Goal: Task Accomplishment & Management: Manage account settings

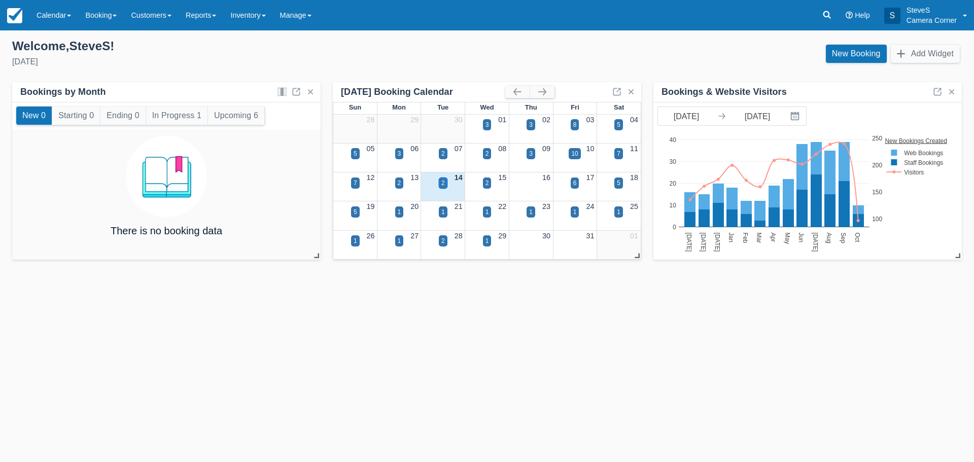
click at [442, 181] on div "2" at bounding box center [443, 183] width 4 height 9
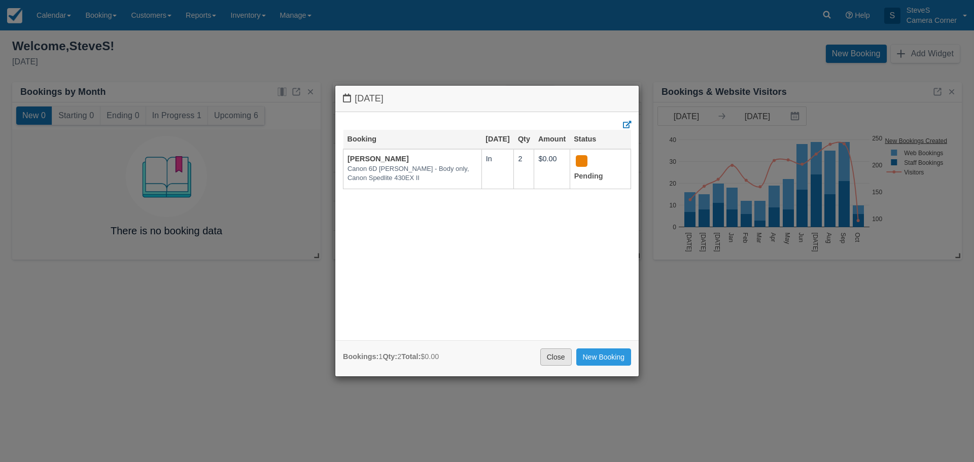
click at [556, 358] on link "Close" at bounding box center [555, 356] width 31 height 17
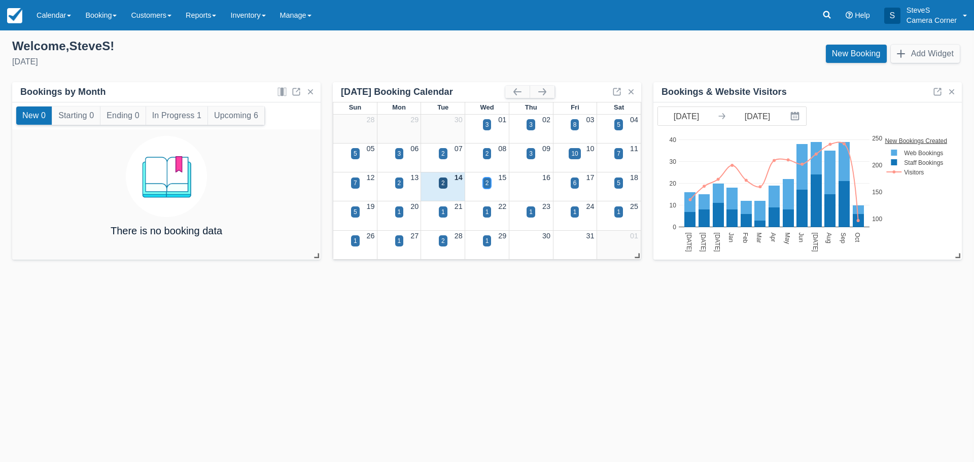
click at [484, 182] on div "2" at bounding box center [487, 182] width 9 height 11
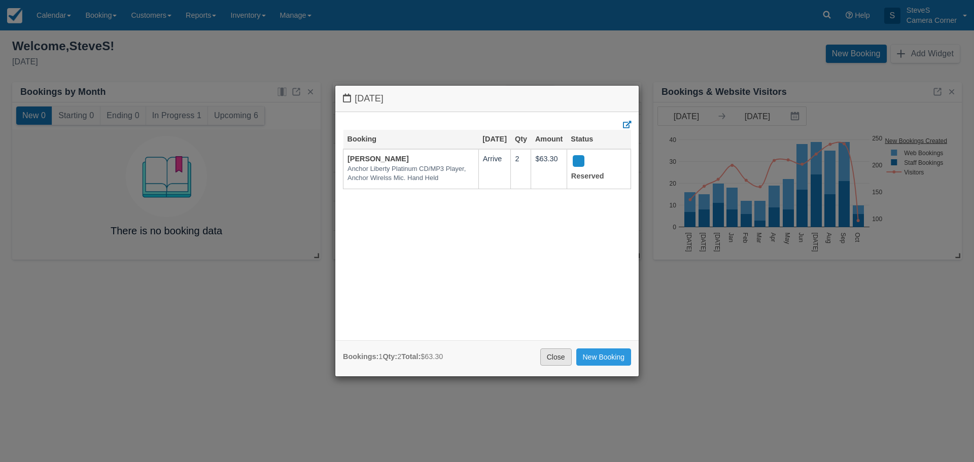
click at [553, 357] on link "Close" at bounding box center [555, 356] width 31 height 17
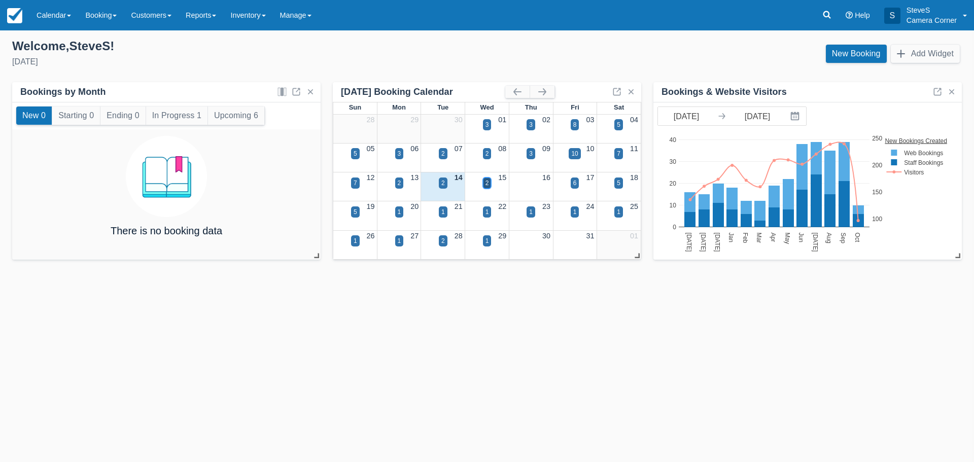
click at [489, 182] on div "2" at bounding box center [487, 182] width 9 height 11
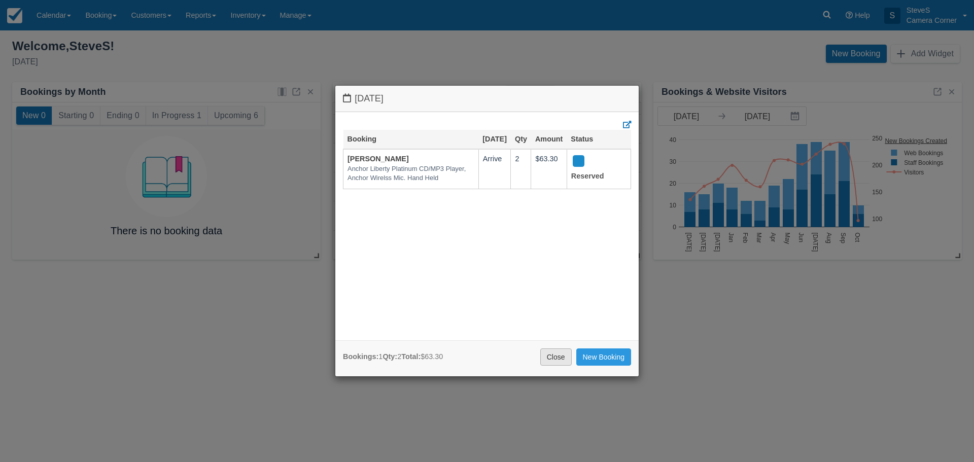
click at [551, 357] on link "Close" at bounding box center [555, 356] width 31 height 17
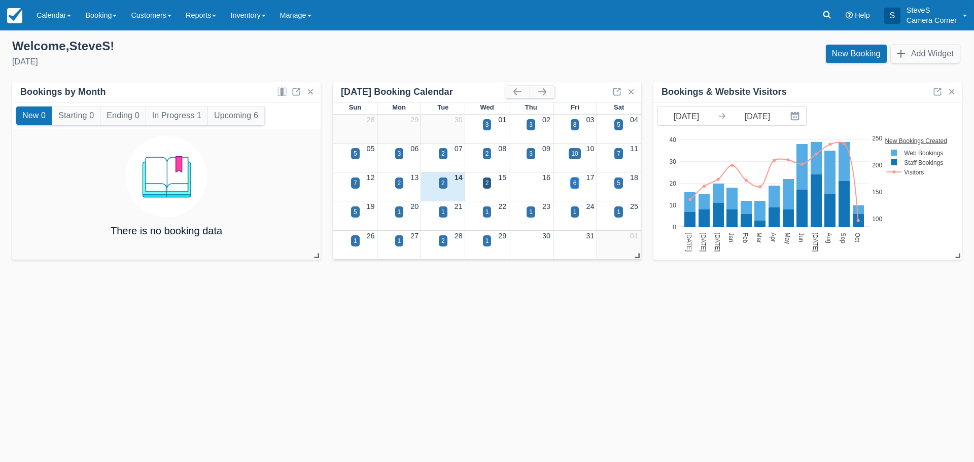
click at [574, 185] on div "6" at bounding box center [575, 183] width 4 height 9
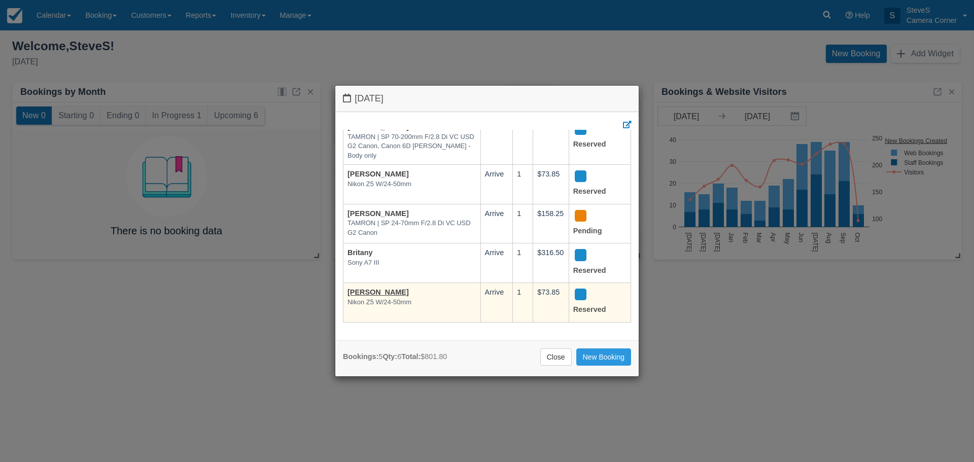
scroll to position [50, 0]
click at [370, 288] on link "[PERSON_NAME]" at bounding box center [377, 292] width 61 height 8
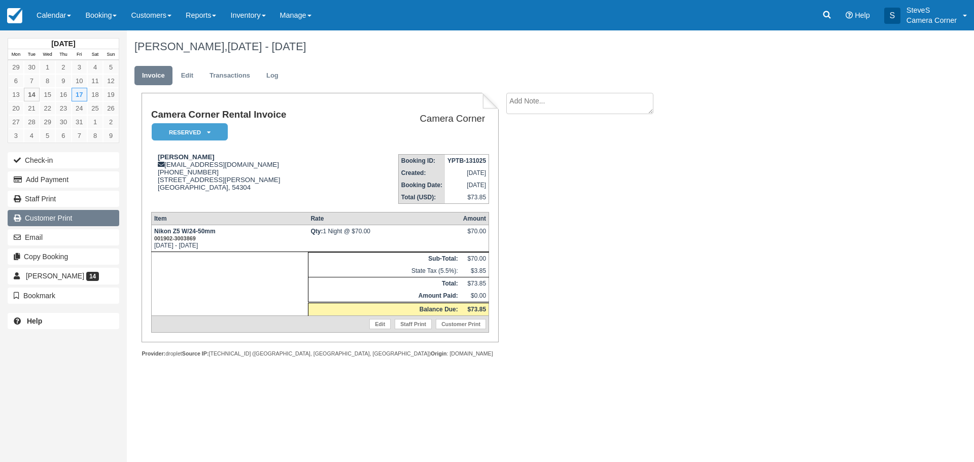
click at [53, 221] on link "Customer Print" at bounding box center [64, 218] width 112 height 16
click at [14, 16] on img at bounding box center [14, 15] width 15 height 15
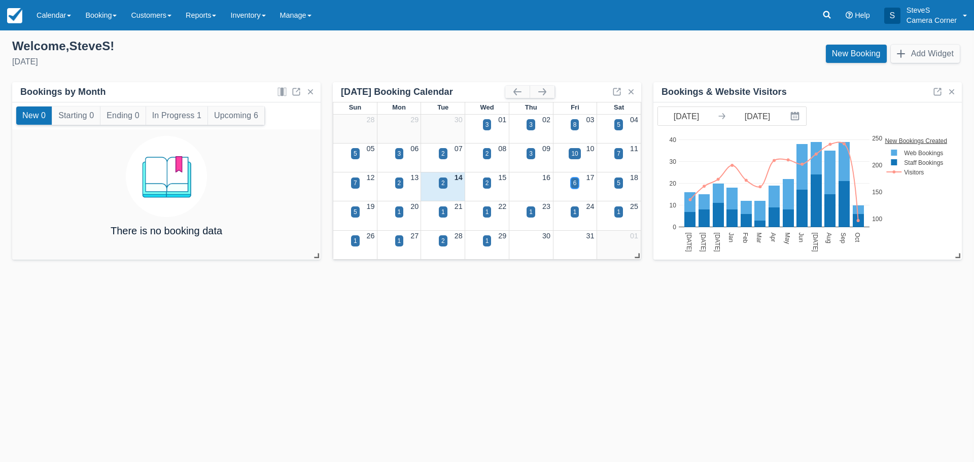
click at [577, 183] on div "6" at bounding box center [575, 182] width 9 height 11
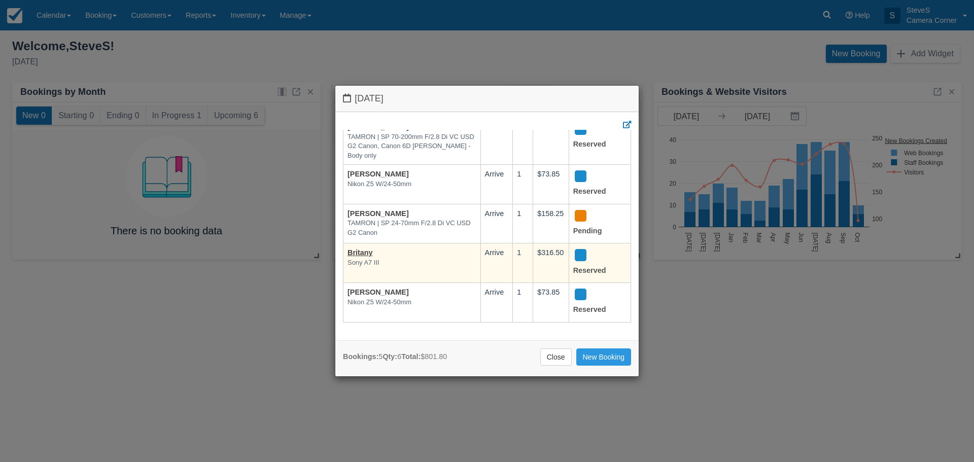
scroll to position [50, 0]
click at [361, 248] on link "Britany" at bounding box center [359, 252] width 25 height 8
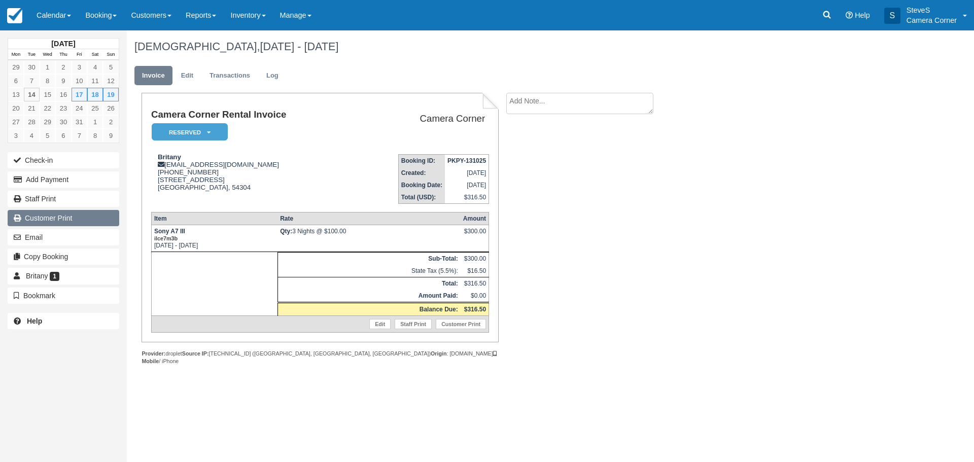
click at [66, 219] on link "Customer Print" at bounding box center [64, 218] width 112 height 16
click at [192, 72] on link "Edit" at bounding box center [186, 76] width 27 height 20
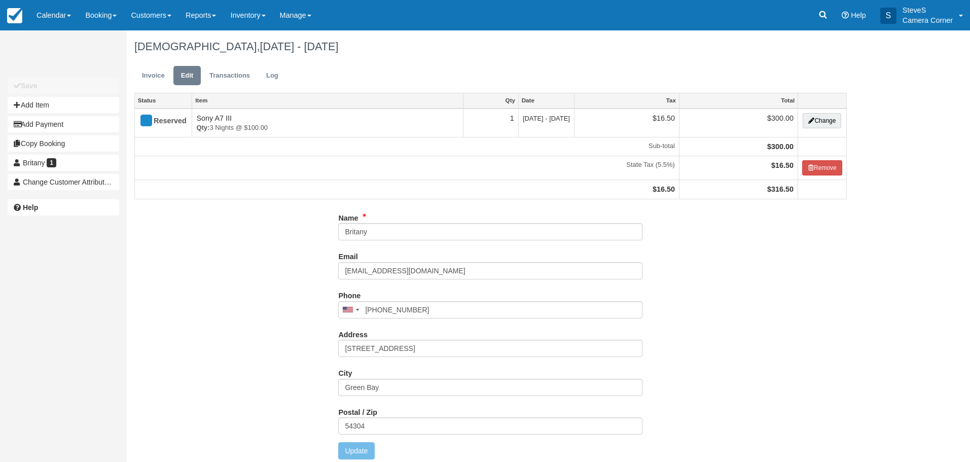
type input "[PHONE_NUMBER]"
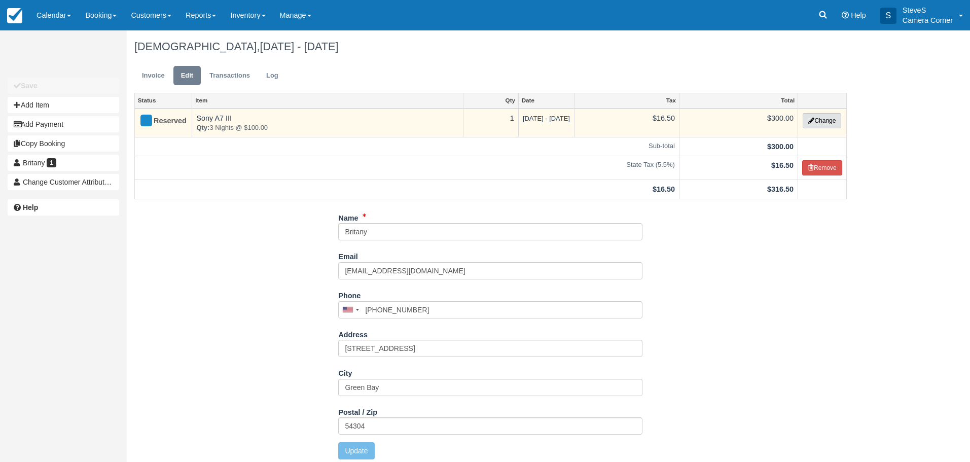
click at [832, 120] on button "Change" at bounding box center [822, 120] width 39 height 15
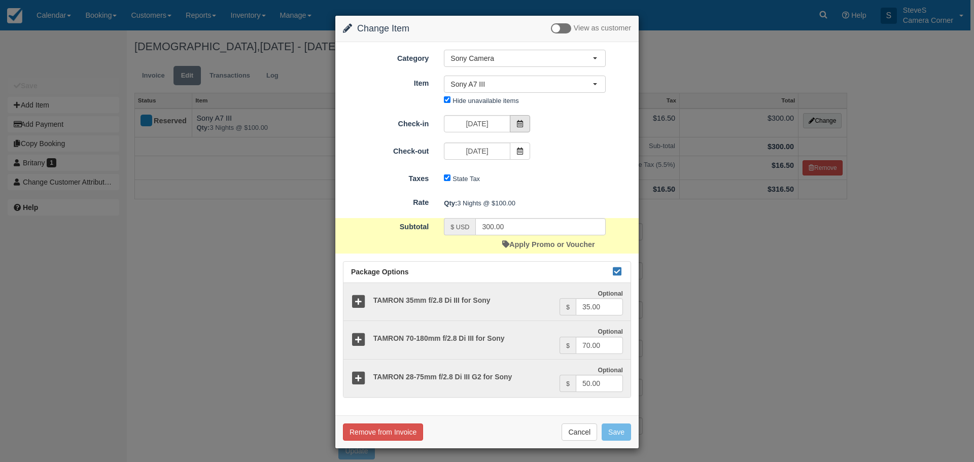
click at [518, 117] on span at bounding box center [520, 123] width 20 height 17
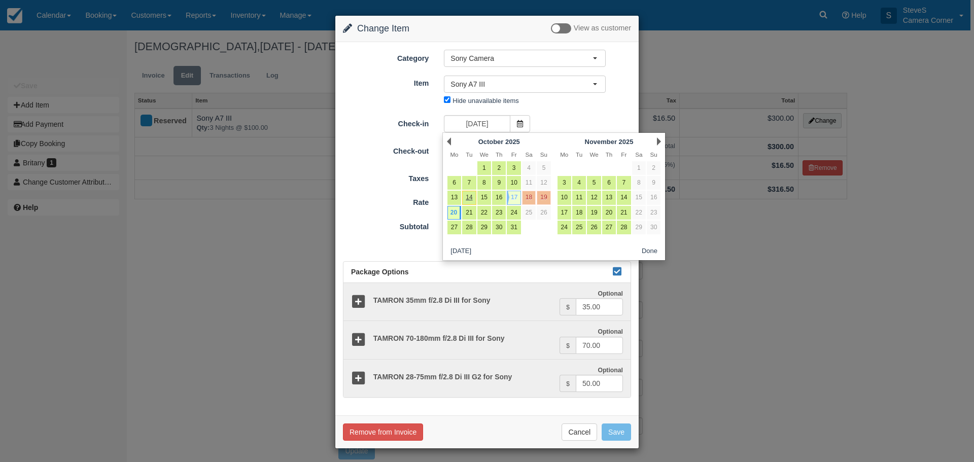
click at [514, 199] on link "17" at bounding box center [514, 198] width 14 height 14
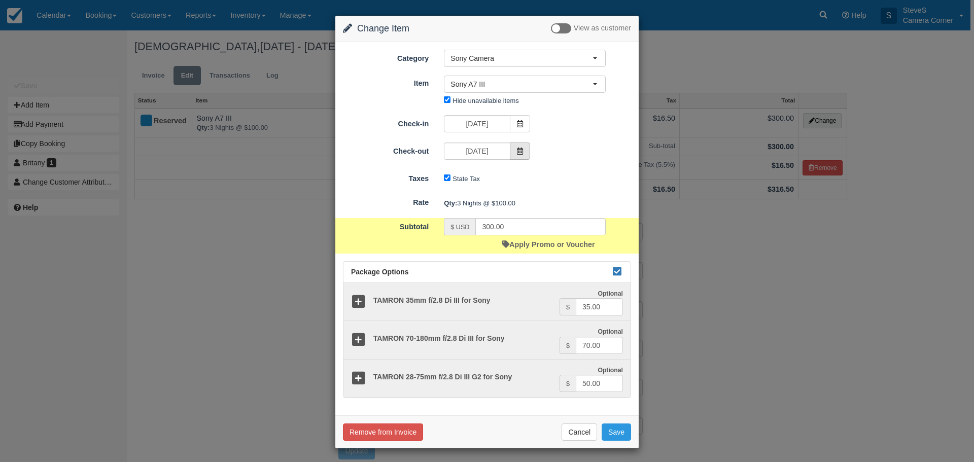
click at [521, 145] on span at bounding box center [520, 151] width 20 height 17
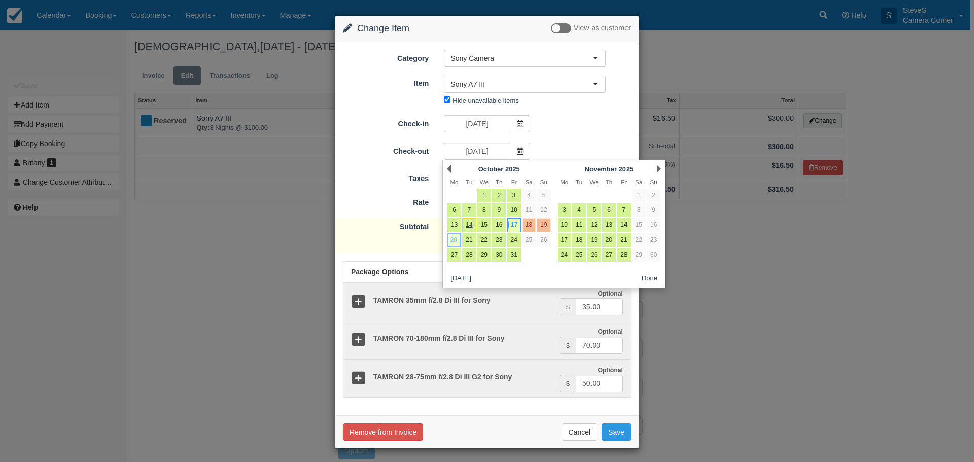
click at [452, 240] on link "20" at bounding box center [454, 240] width 14 height 14
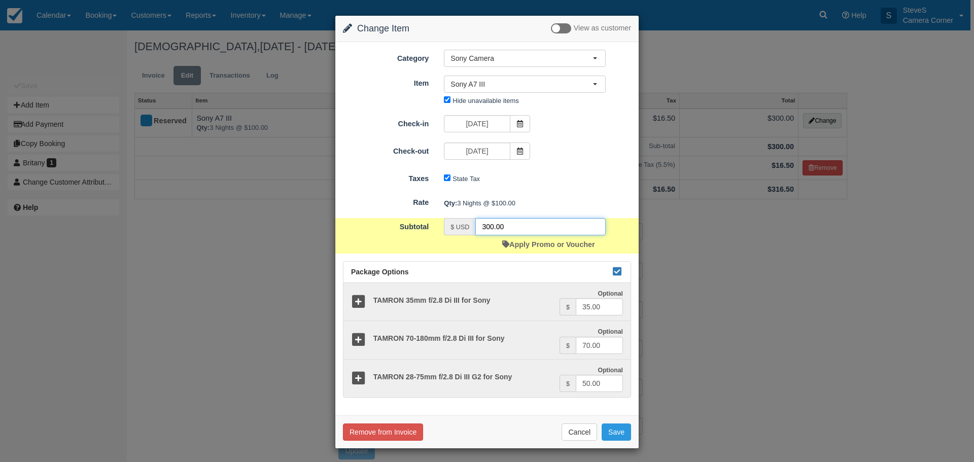
drag, startPoint x: 510, startPoint y: 229, endPoint x: 464, endPoint y: 223, distance: 47.1
click at [464, 223] on div "$ USD 300.00" at bounding box center [525, 226] width 162 height 17
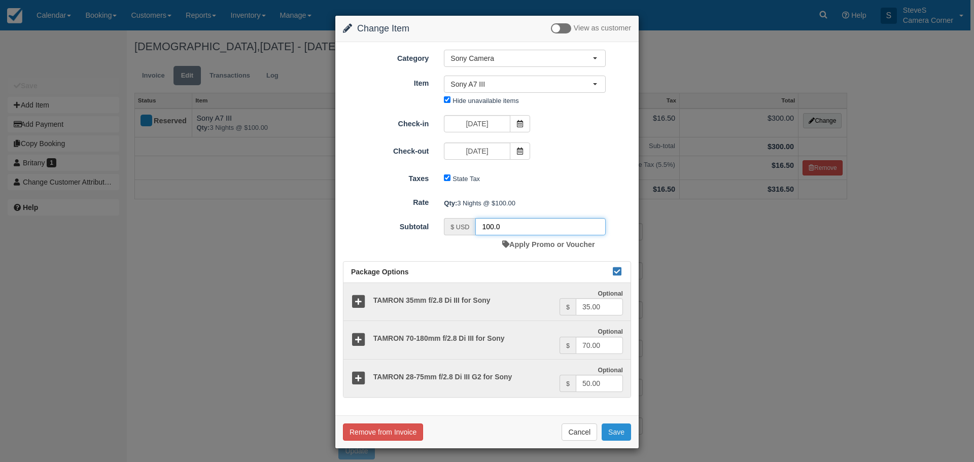
type input "100.0"
click at [613, 431] on button "Save" at bounding box center [615, 431] width 29 height 17
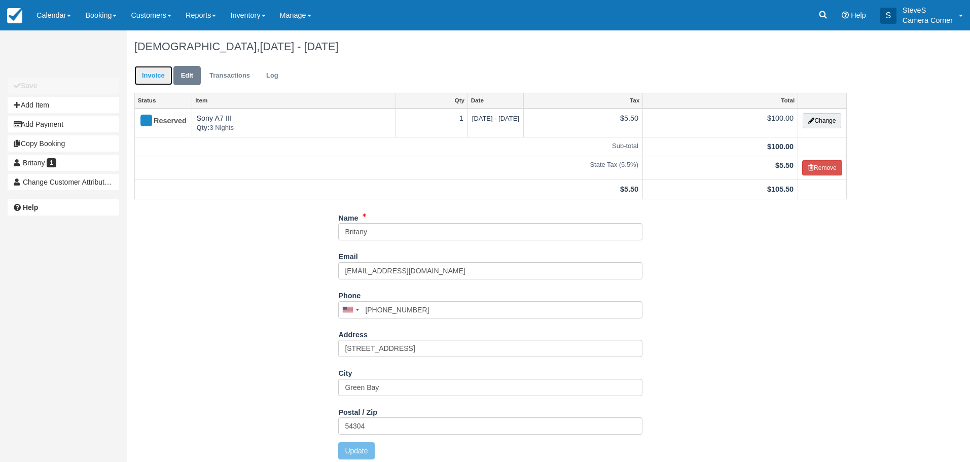
click at [150, 75] on link "Invoice" at bounding box center [153, 76] width 38 height 20
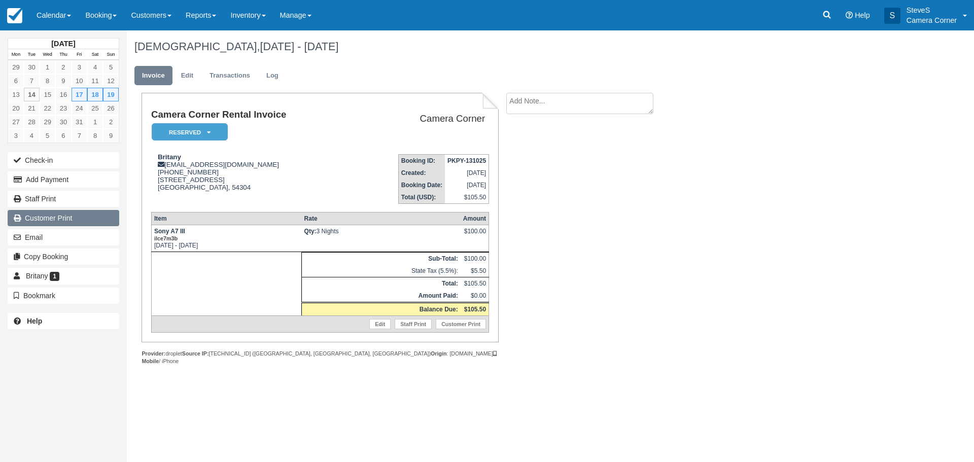
click at [42, 220] on link "Customer Print" at bounding box center [64, 218] width 112 height 16
click at [15, 19] on img at bounding box center [14, 15] width 15 height 15
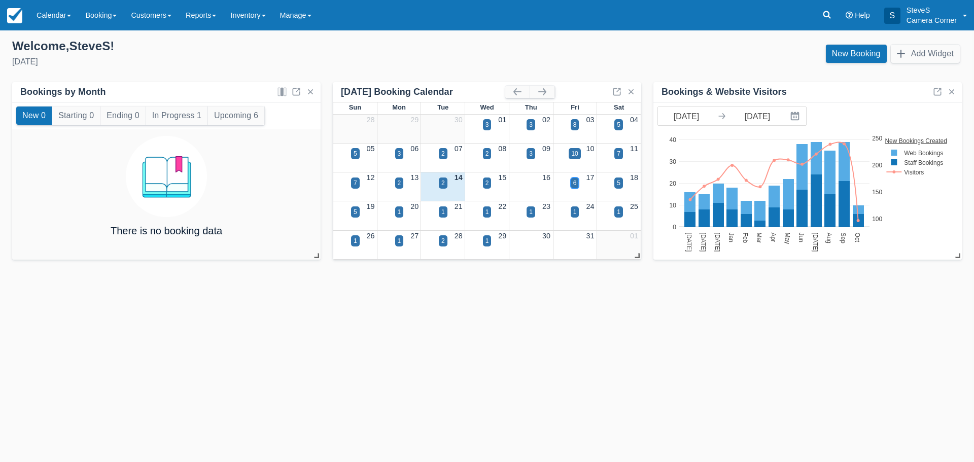
click at [576, 184] on div "6" at bounding box center [575, 183] width 4 height 9
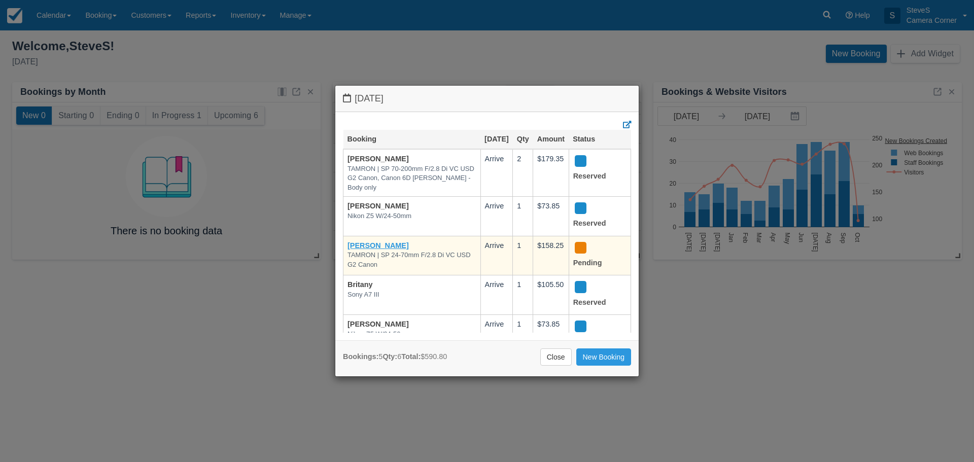
scroll to position [50, 0]
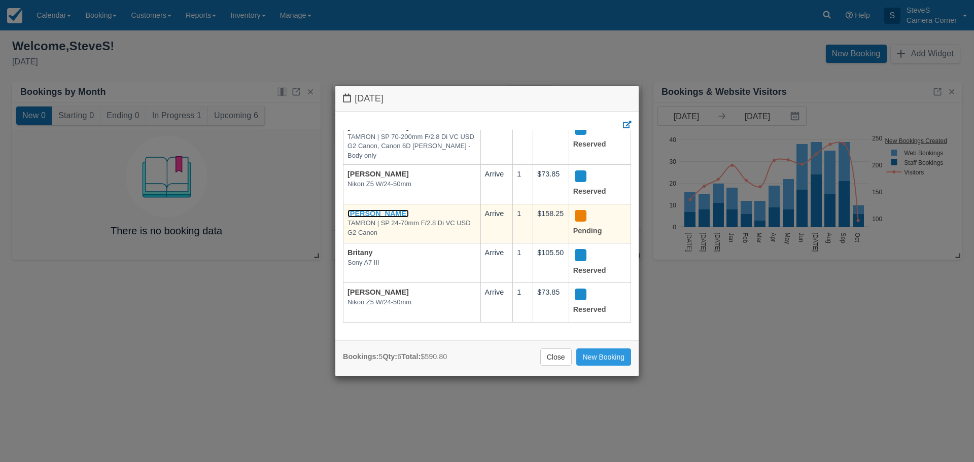
click at [366, 209] on link "[PERSON_NAME]" at bounding box center [377, 213] width 61 height 8
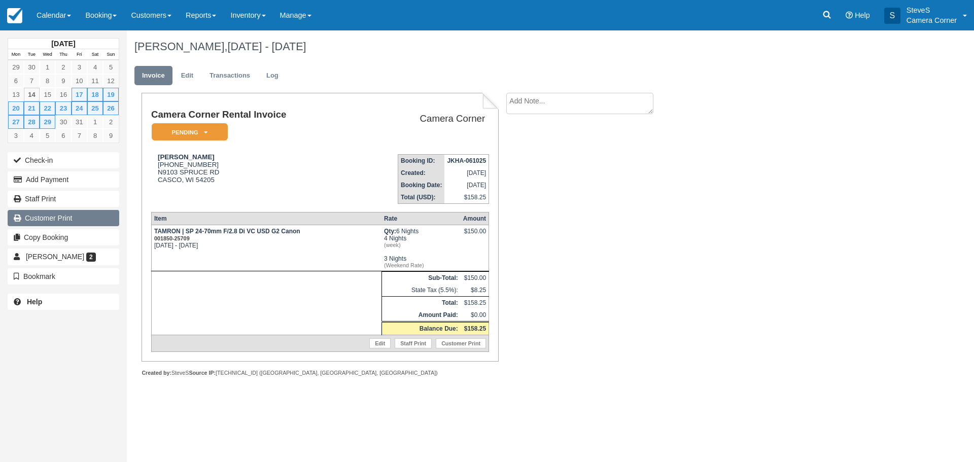
click at [52, 223] on link "Customer Print" at bounding box center [64, 218] width 112 height 16
click at [11, 17] on img at bounding box center [14, 15] width 15 height 15
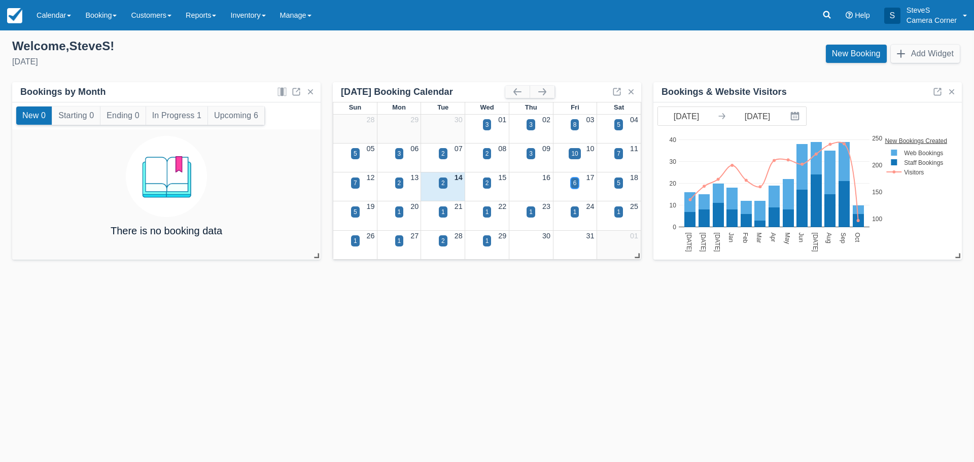
click at [577, 181] on div "6" at bounding box center [575, 182] width 9 height 11
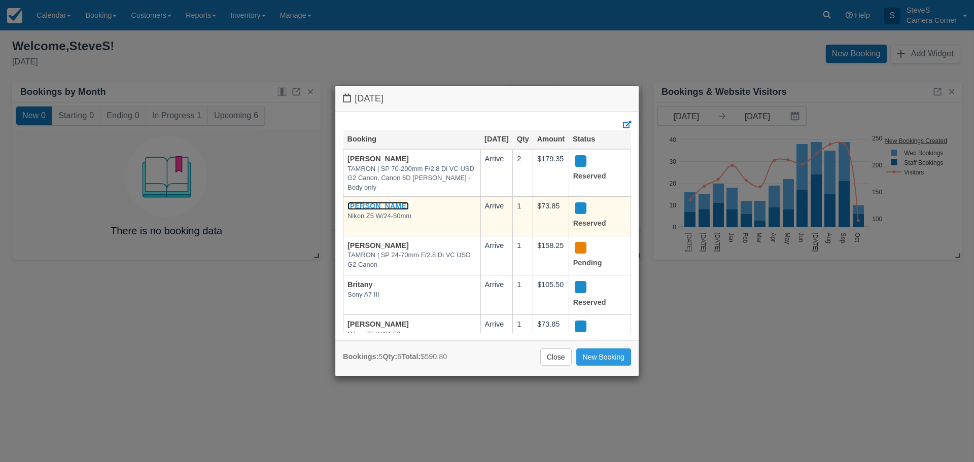
click at [378, 210] on link "[PERSON_NAME]" at bounding box center [377, 206] width 61 height 8
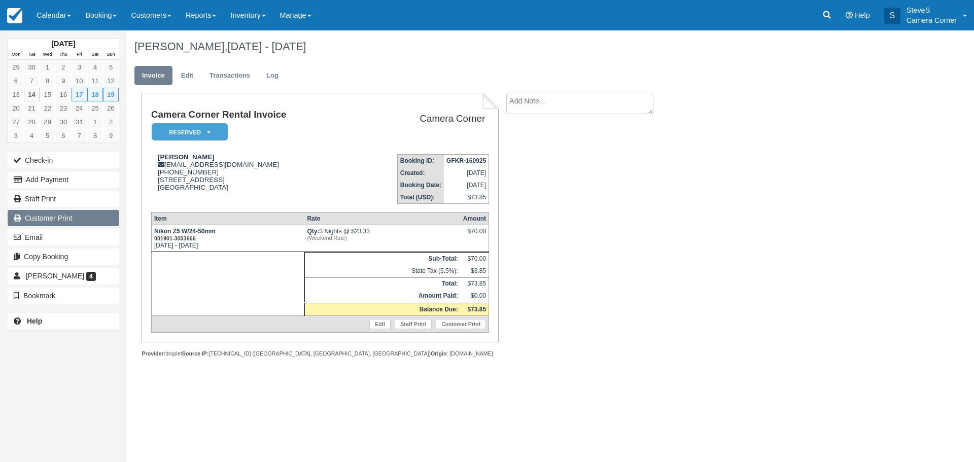
click at [53, 213] on link "Customer Print" at bounding box center [64, 218] width 112 height 16
click at [20, 13] on img at bounding box center [14, 15] width 15 height 15
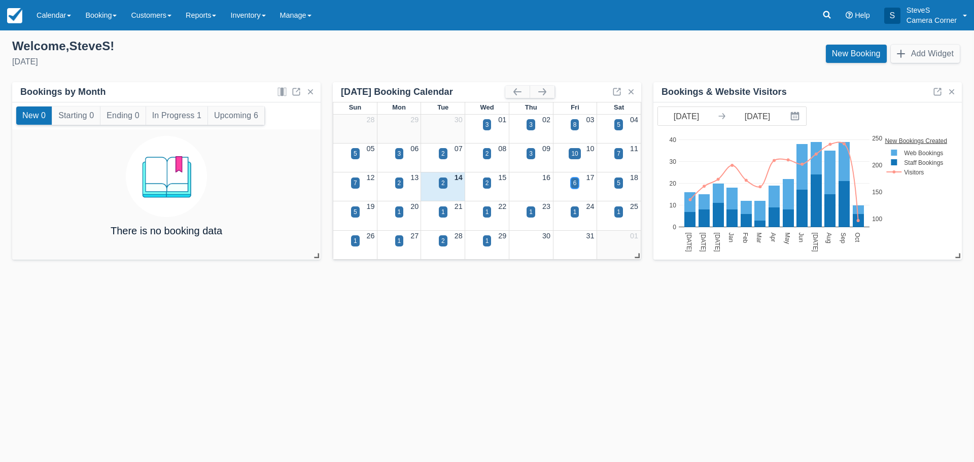
click at [575, 179] on div "6" at bounding box center [575, 183] width 4 height 9
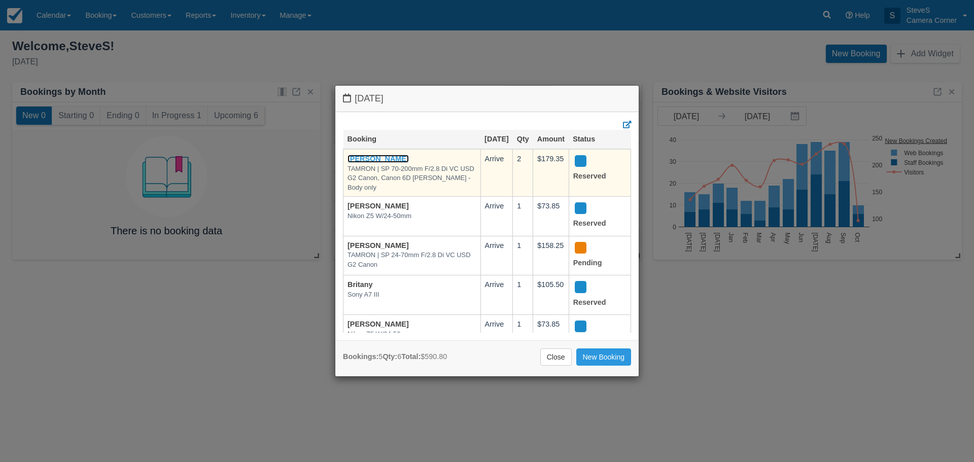
click at [380, 163] on link "[PERSON_NAME]" at bounding box center [377, 159] width 61 height 8
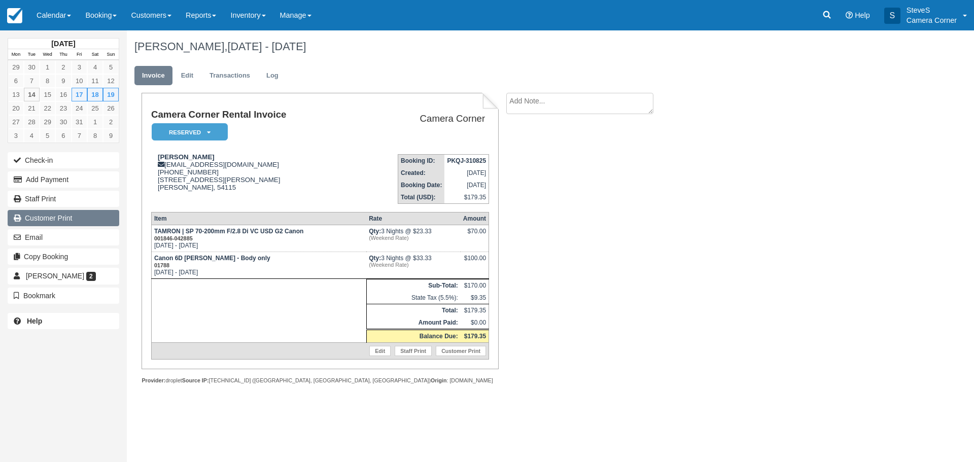
click at [57, 220] on link "Customer Print" at bounding box center [64, 218] width 112 height 16
click at [19, 18] on img at bounding box center [14, 15] width 15 height 15
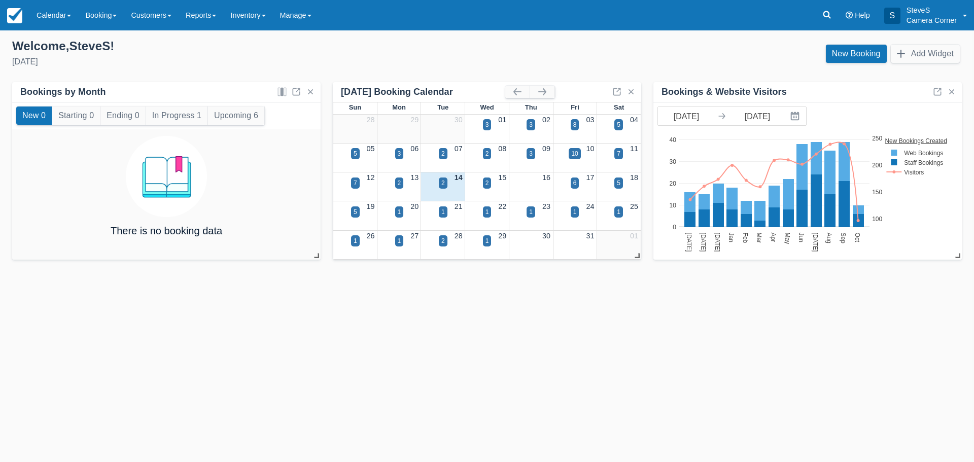
click at [570, 179] on div "17" at bounding box center [575, 177] width 44 height 11
click at [576, 183] on div "6" at bounding box center [575, 183] width 4 height 9
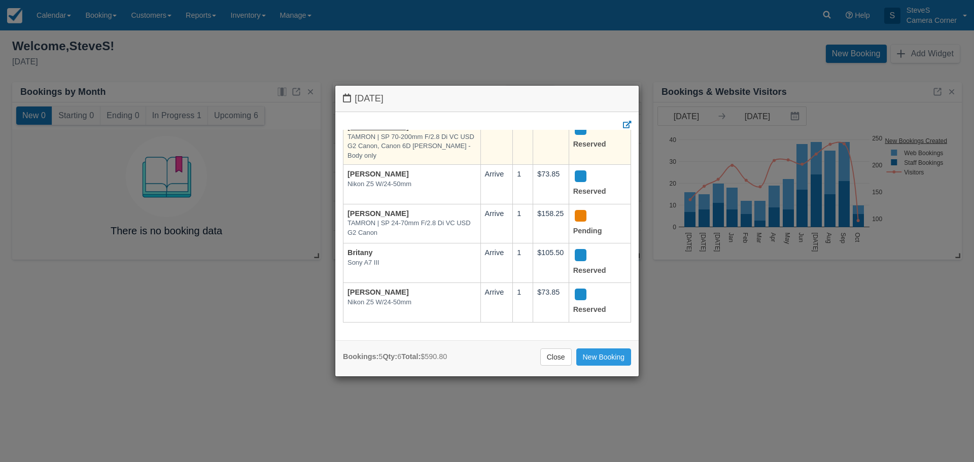
scroll to position [50, 0]
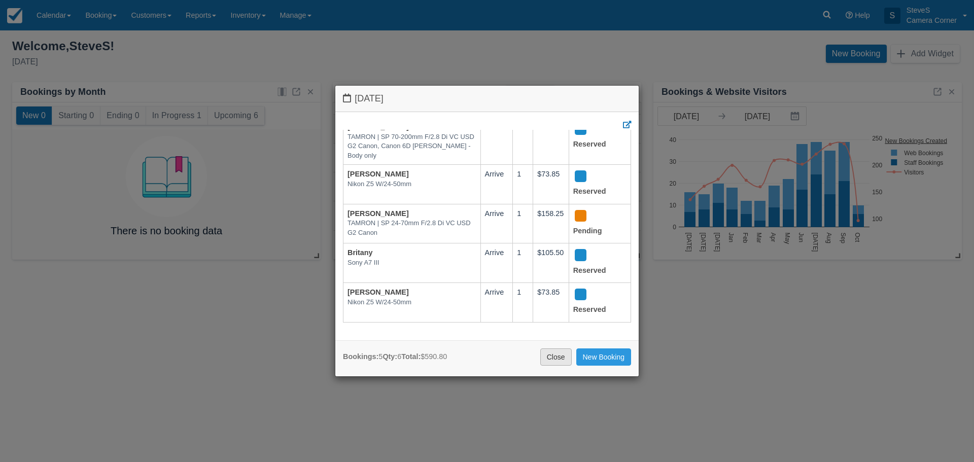
click at [553, 353] on link "Close" at bounding box center [555, 356] width 31 height 17
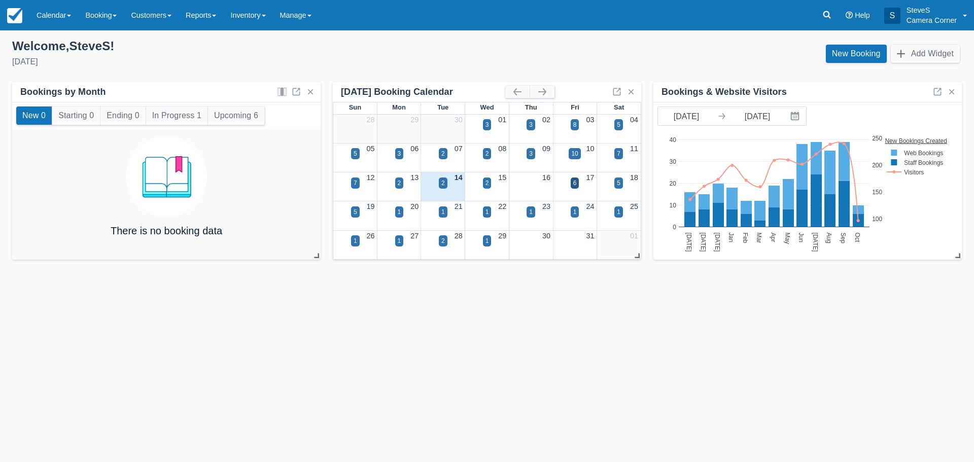
click at [600, 190] on div "5" at bounding box center [618, 190] width 44 height 12
click at [479, 180] on div "15" at bounding box center [487, 177] width 44 height 11
click at [483, 182] on div "2" at bounding box center [487, 182] width 9 height 11
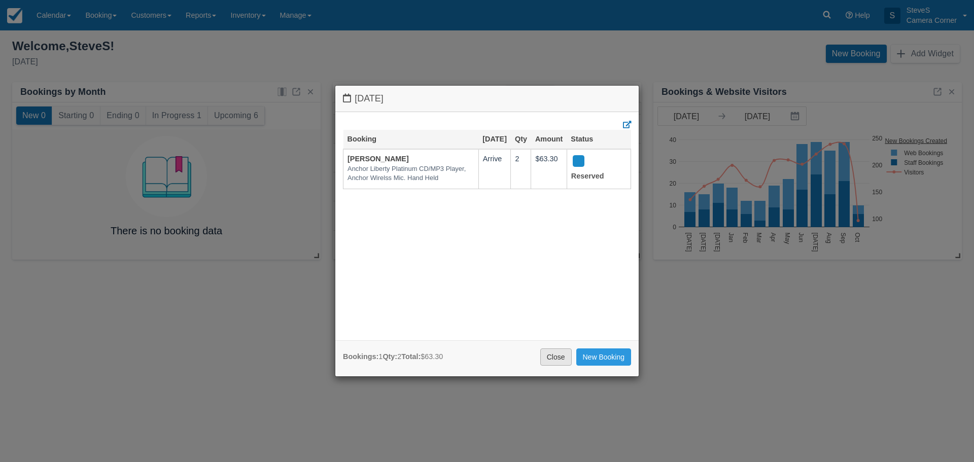
click at [546, 355] on link "Close" at bounding box center [555, 356] width 31 height 17
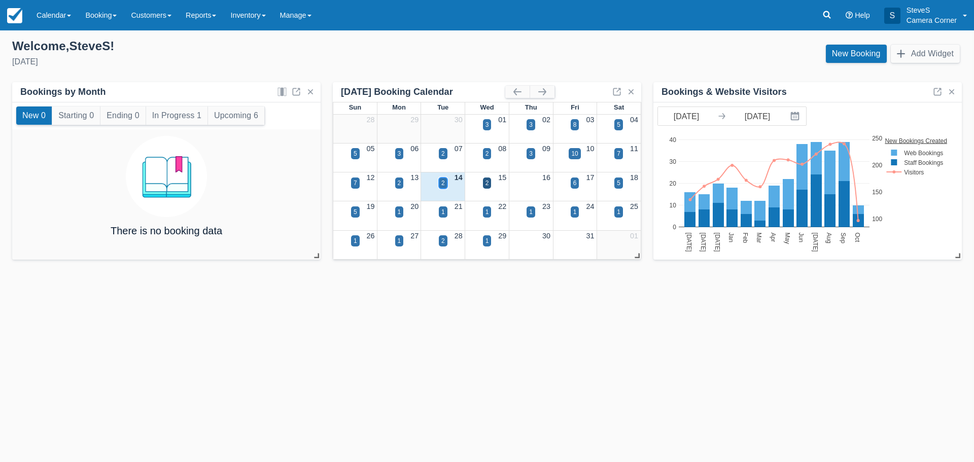
click at [441, 184] on div "2" at bounding box center [443, 183] width 4 height 9
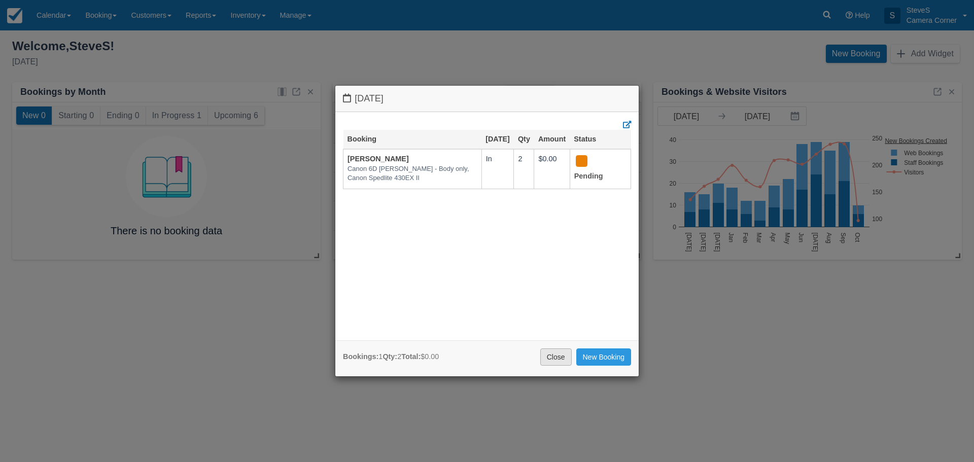
click at [557, 360] on link "Close" at bounding box center [555, 356] width 31 height 17
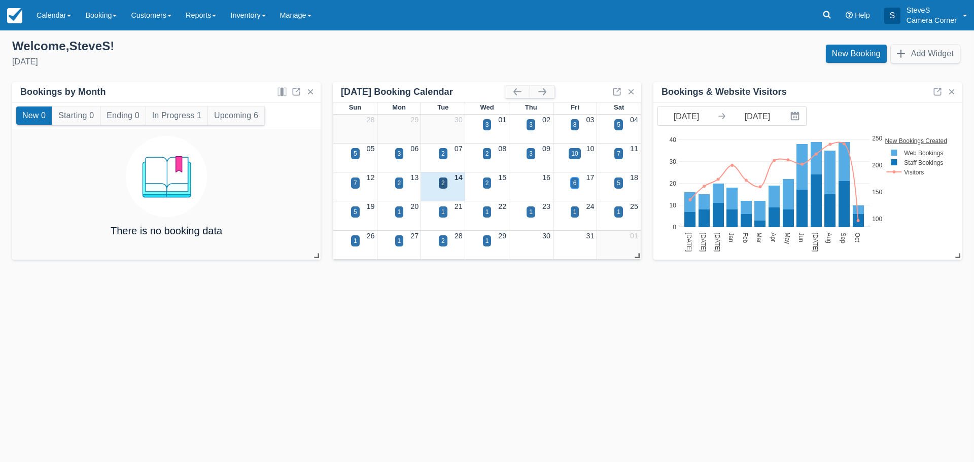
click at [574, 181] on div "6" at bounding box center [575, 183] width 4 height 9
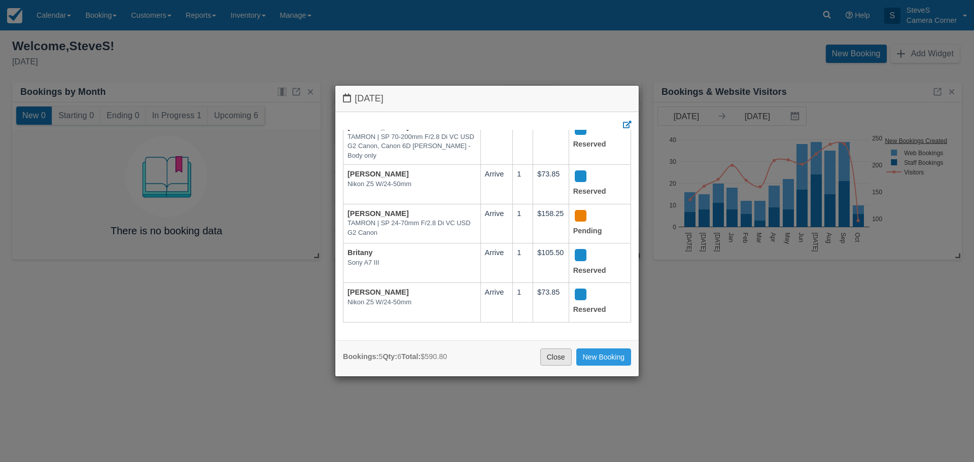
click at [546, 358] on link "Close" at bounding box center [555, 356] width 31 height 17
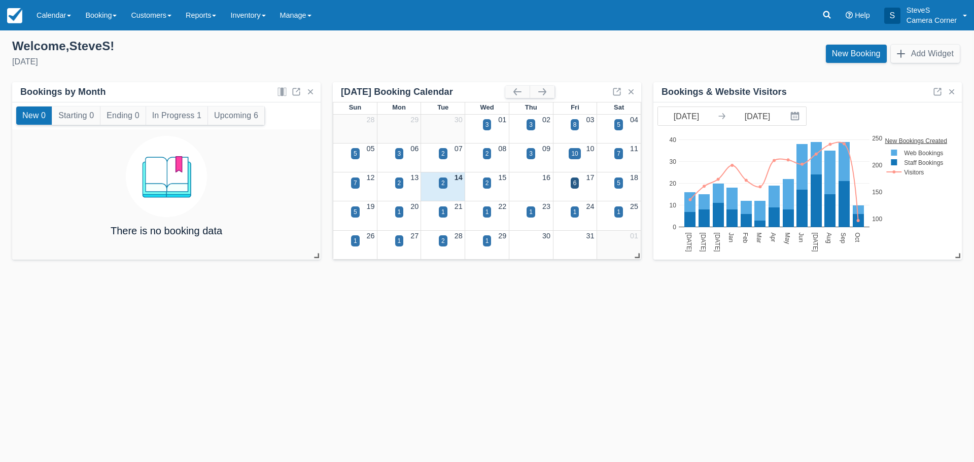
click at [613, 184] on div "5" at bounding box center [618, 190] width 44 height 12
click at [621, 180] on div "5" at bounding box center [618, 182] width 9 height 11
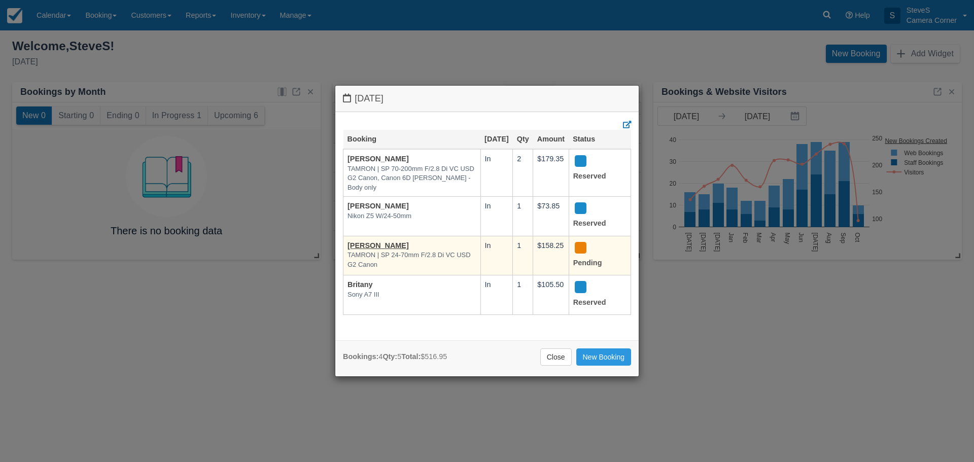
scroll to position [0, 0]
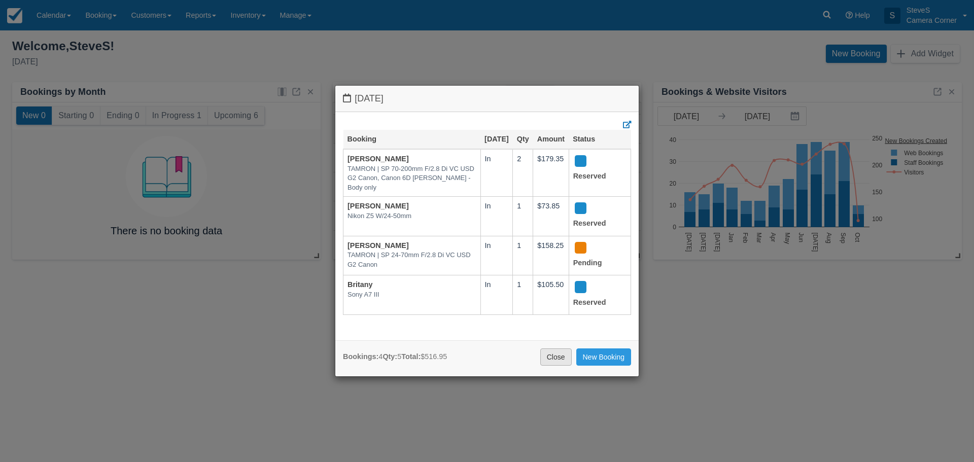
click at [549, 360] on link "Close" at bounding box center [555, 356] width 31 height 17
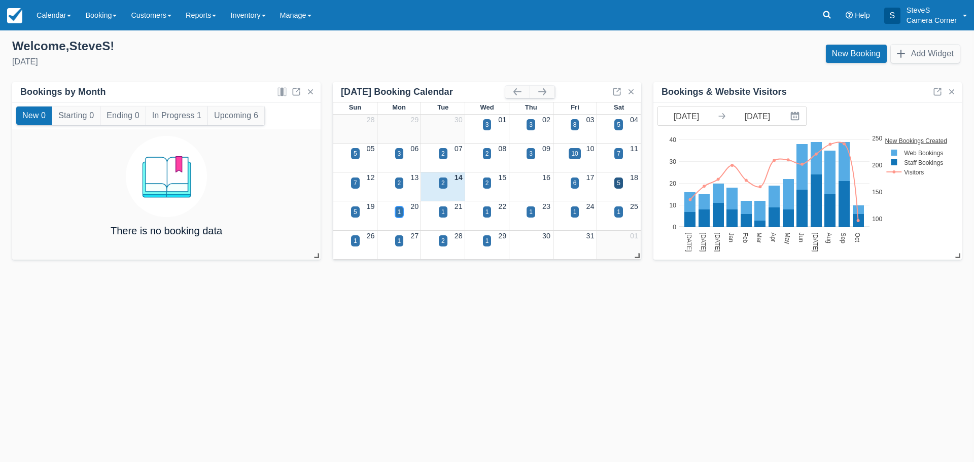
click at [396, 211] on div "1" at bounding box center [399, 211] width 9 height 11
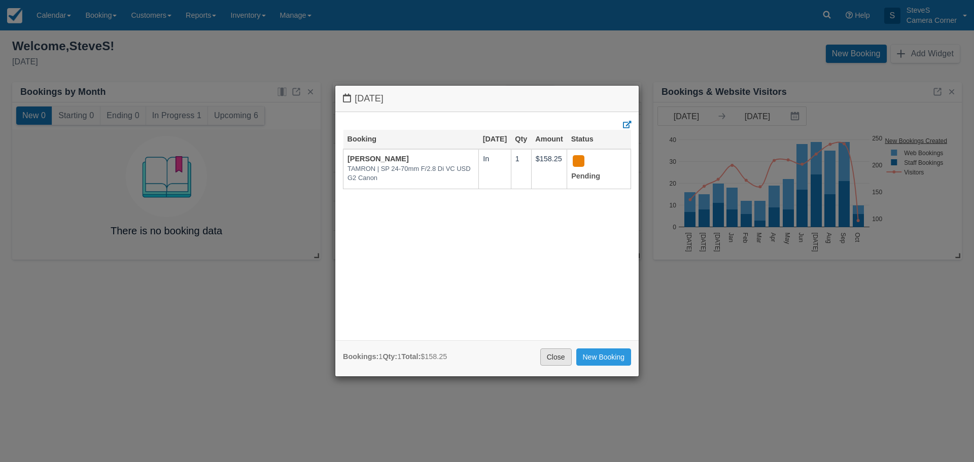
click at [552, 359] on link "Close" at bounding box center [555, 356] width 31 height 17
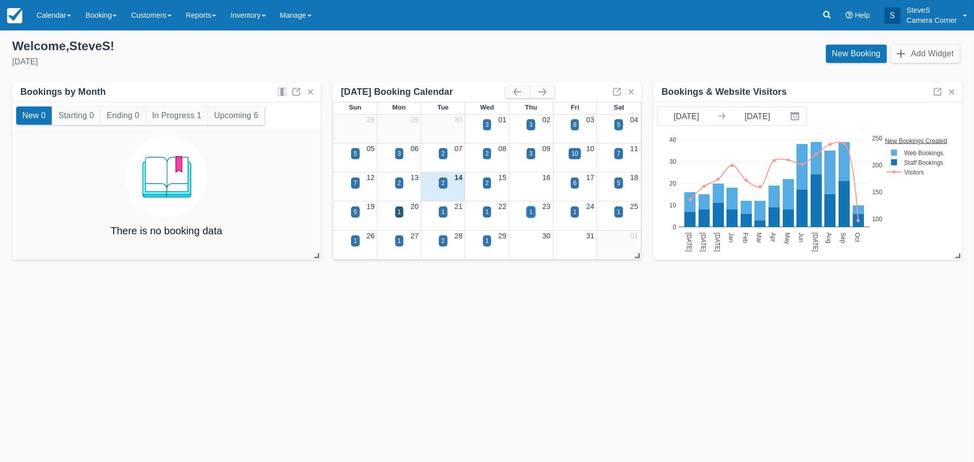
click at [533, 214] on div "1" at bounding box center [530, 211] width 9 height 11
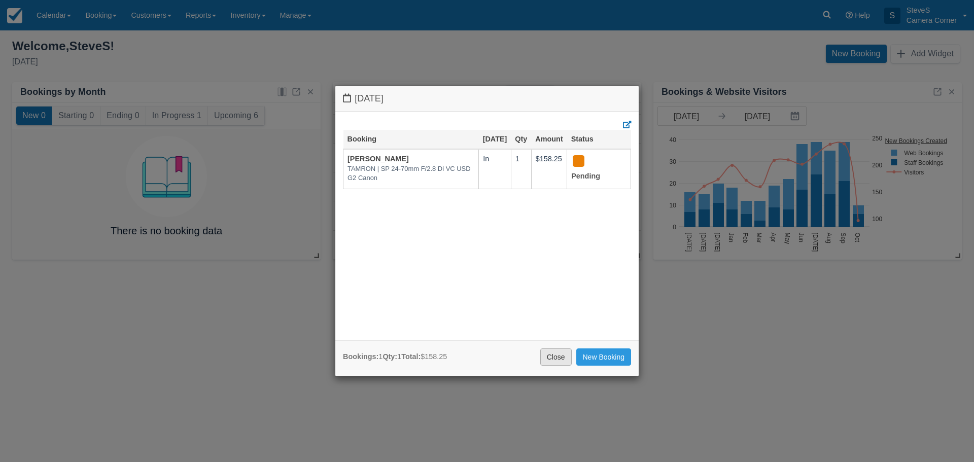
click at [543, 358] on link "Close" at bounding box center [555, 356] width 31 height 17
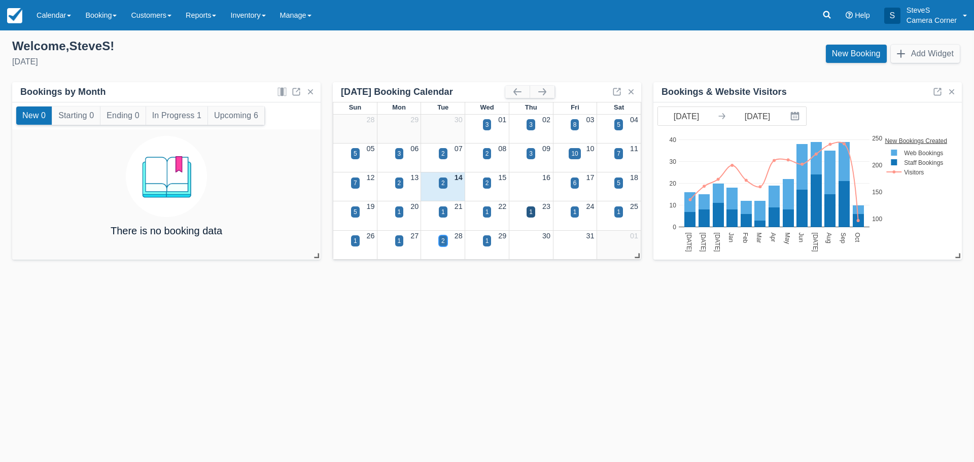
click at [440, 239] on div "2" at bounding box center [443, 240] width 9 height 11
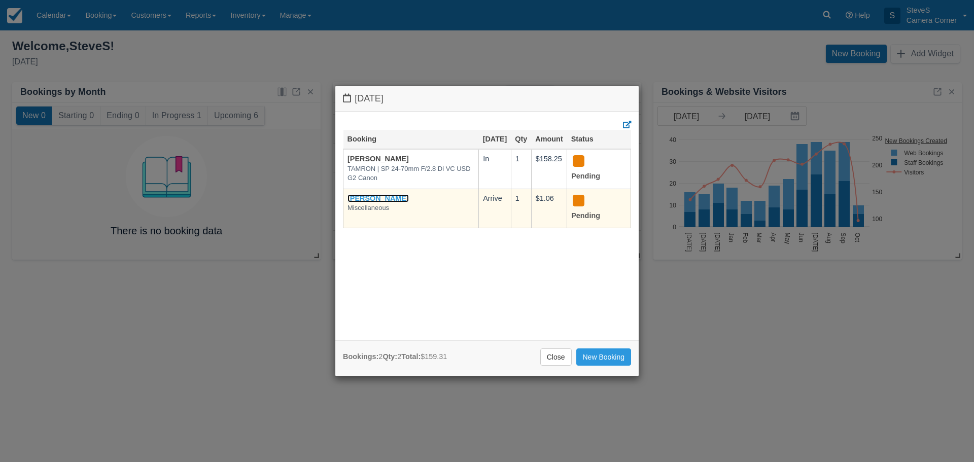
click at [387, 202] on link "GLEN TILOT" at bounding box center [377, 198] width 61 height 8
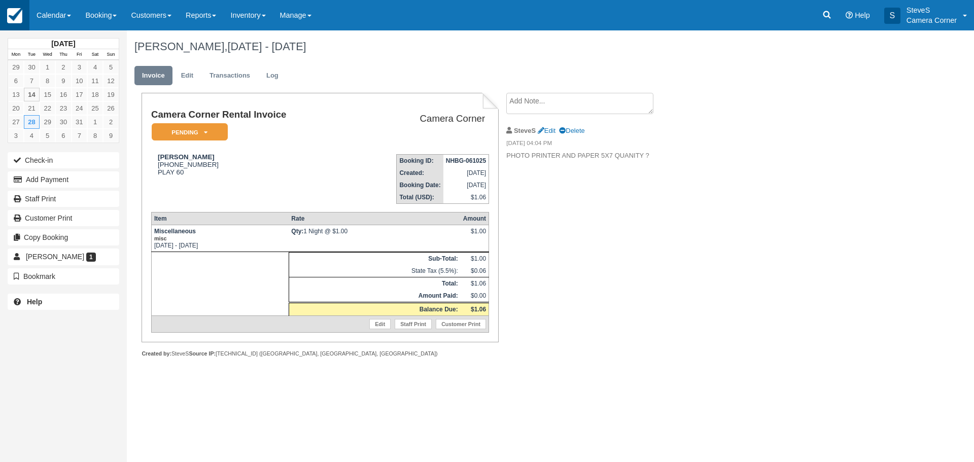
click at [18, 17] on img at bounding box center [14, 15] width 15 height 15
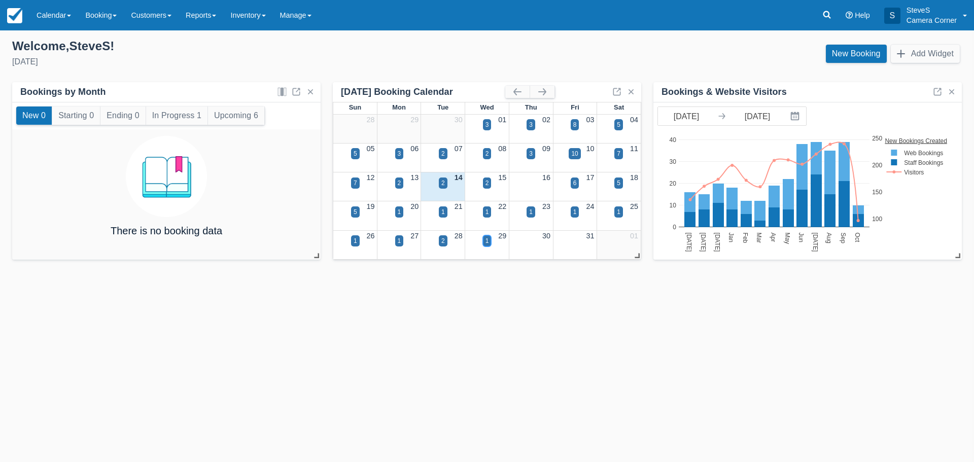
click at [488, 241] on div "1" at bounding box center [487, 240] width 4 height 9
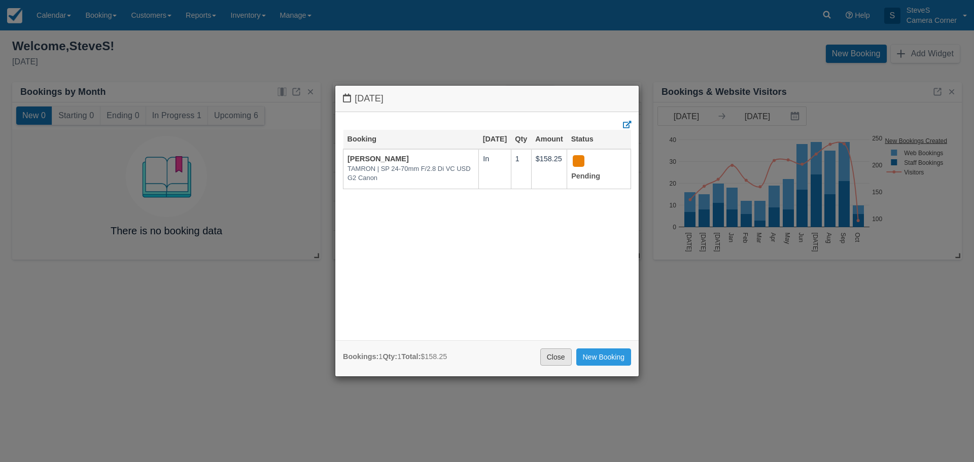
click at [547, 359] on link "Close" at bounding box center [555, 356] width 31 height 17
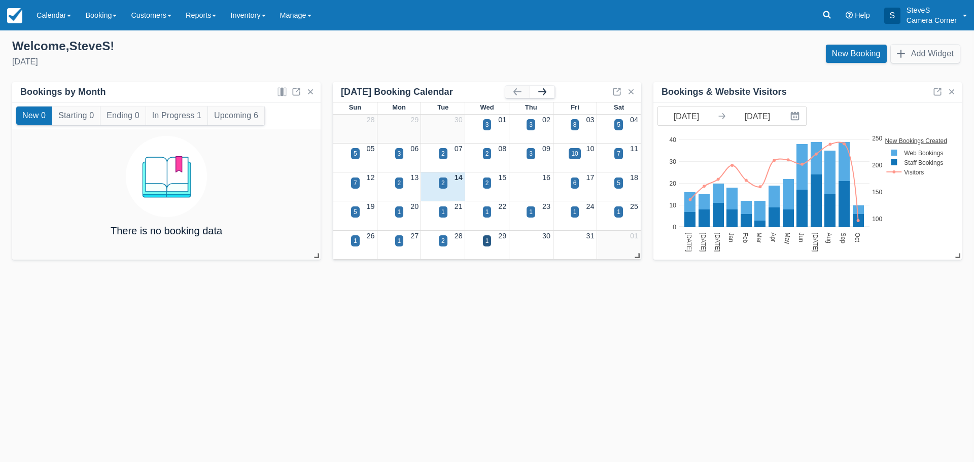
click at [544, 89] on button "button" at bounding box center [542, 92] width 24 height 12
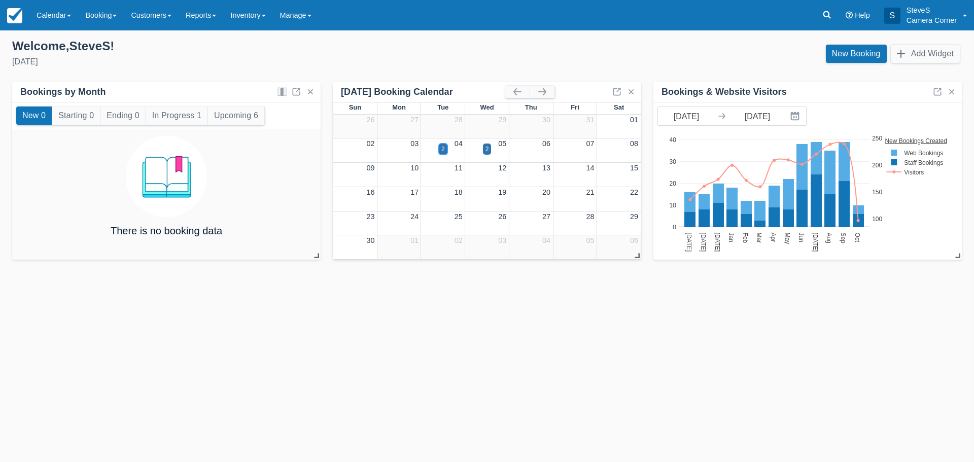
click at [444, 148] on div "2" at bounding box center [443, 149] width 4 height 9
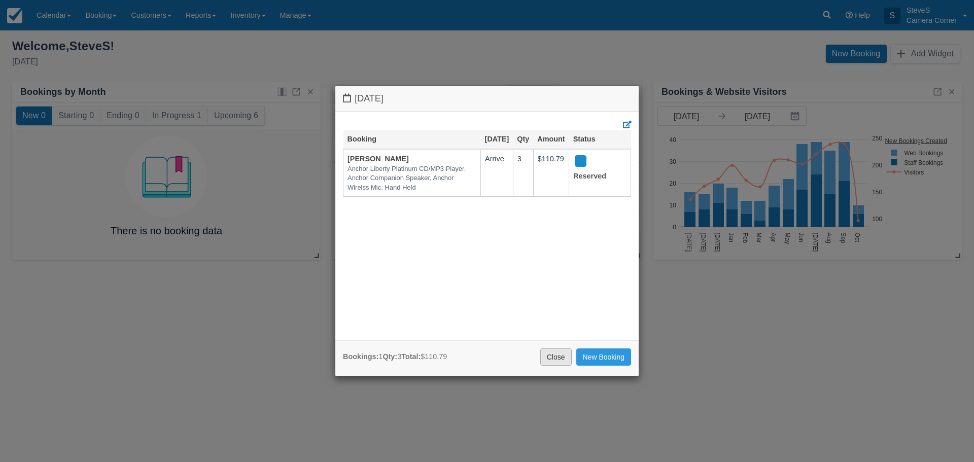
click at [556, 360] on link "Close" at bounding box center [555, 356] width 31 height 17
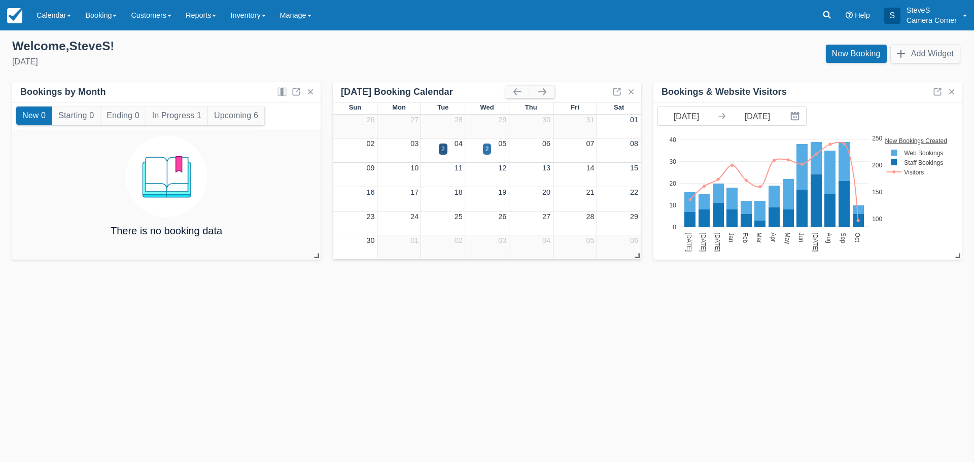
click at [493, 151] on div "2" at bounding box center [487, 156] width 44 height 12
click at [485, 149] on div "2" at bounding box center [487, 149] width 4 height 9
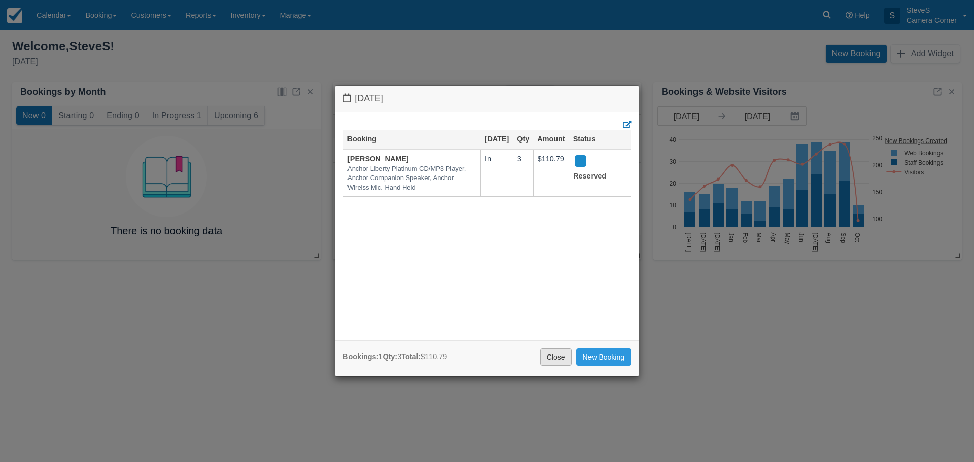
click at [551, 354] on link "Close" at bounding box center [555, 356] width 31 height 17
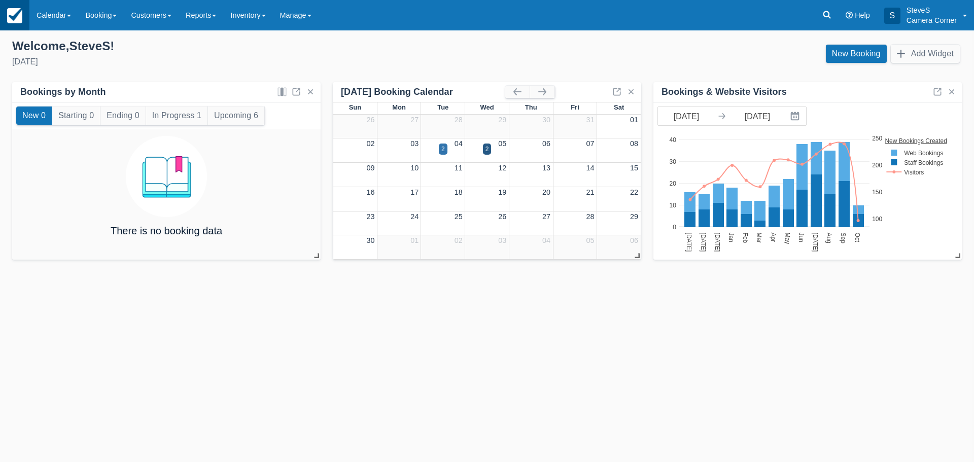
click at [15, 15] on img at bounding box center [14, 15] width 15 height 15
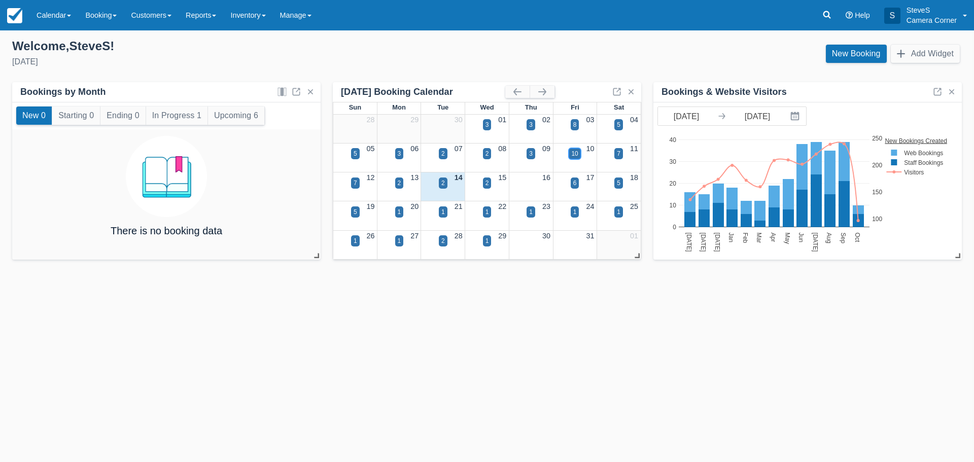
click at [573, 155] on div "10" at bounding box center [574, 153] width 7 height 9
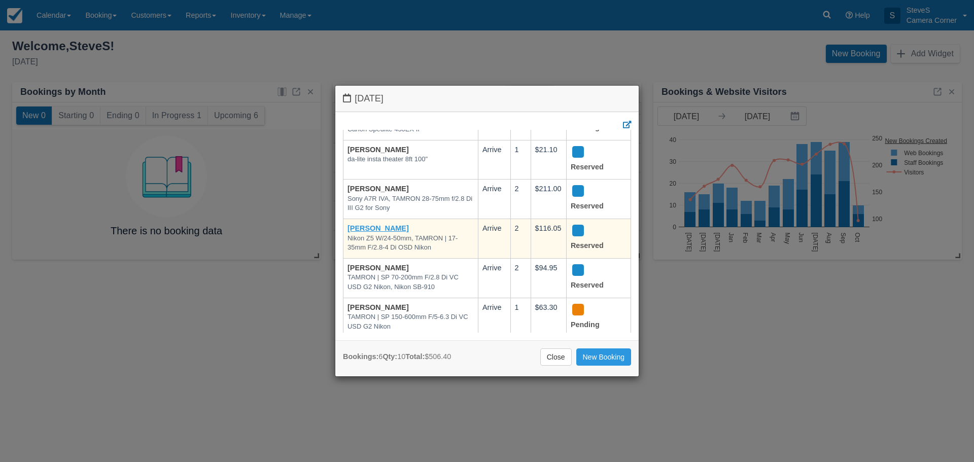
scroll to position [81, 0]
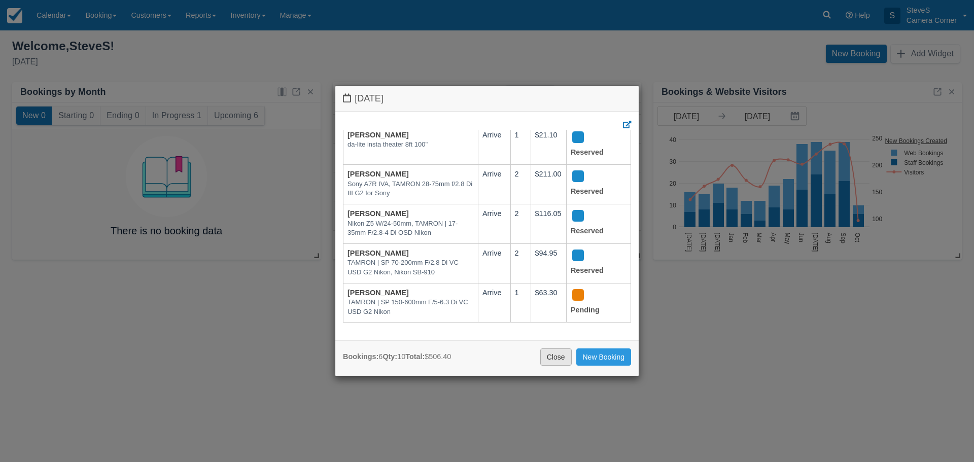
click at [556, 365] on link "Close" at bounding box center [555, 356] width 31 height 17
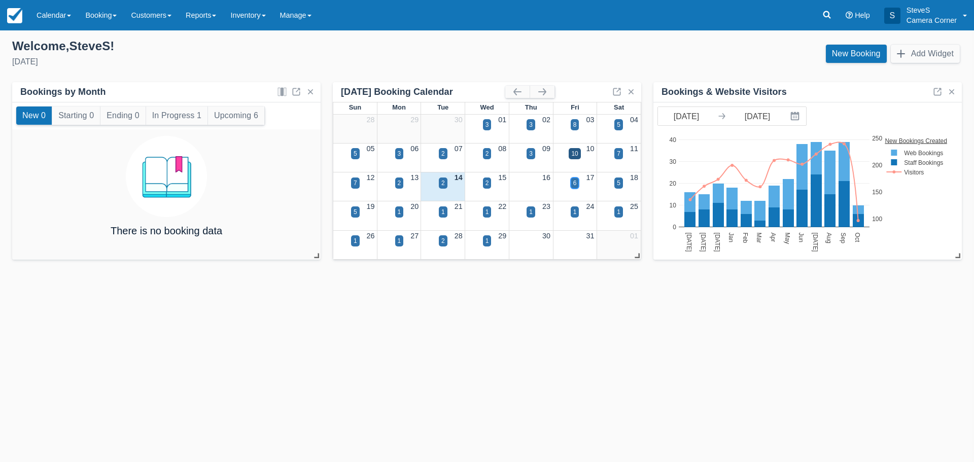
click at [578, 186] on div "6" at bounding box center [575, 182] width 9 height 11
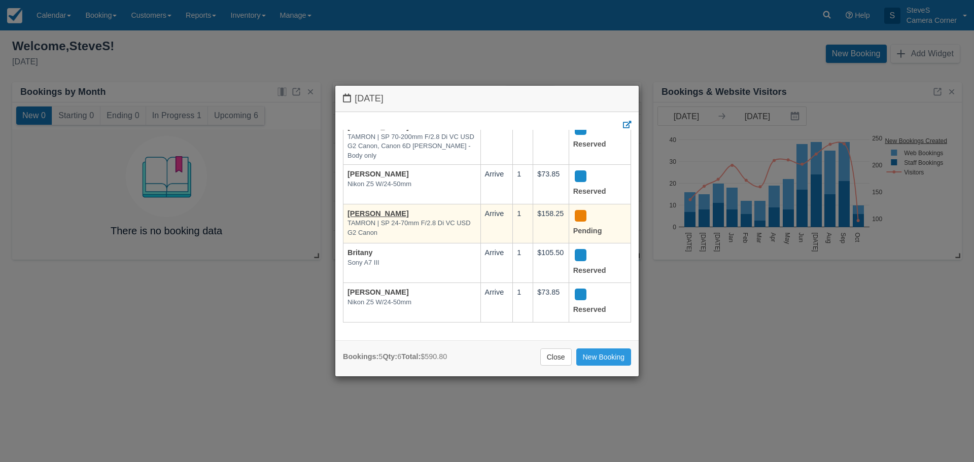
scroll to position [50, 0]
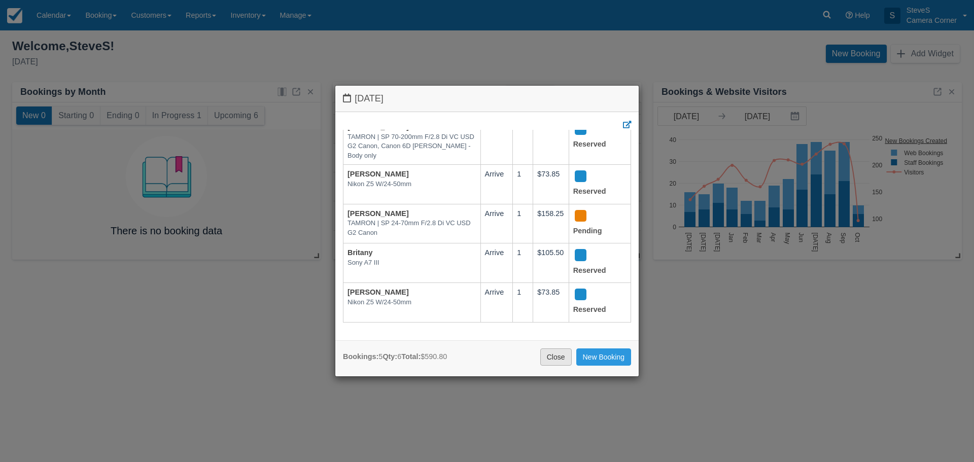
click at [561, 360] on link "Close" at bounding box center [555, 356] width 31 height 17
